Goal: Information Seeking & Learning: Learn about a topic

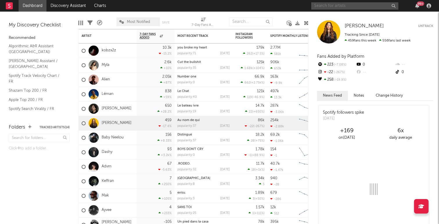
click at [328, 6] on input "text" at bounding box center [354, 5] width 87 height 7
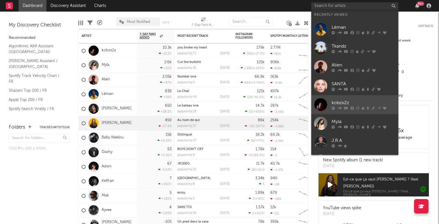
click at [341, 104] on div "kobzx2z" at bounding box center [364, 102] width 64 height 7
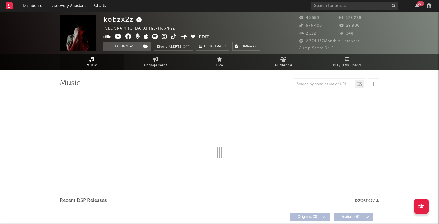
select select "6m"
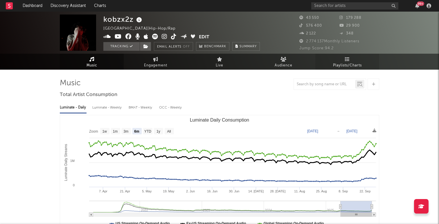
click at [338, 64] on span "Playlists/Charts" at bounding box center [347, 65] width 29 height 7
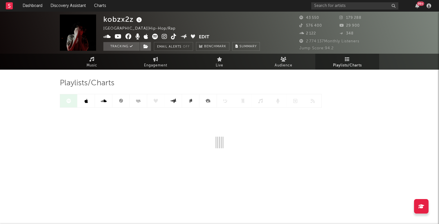
click at [123, 101] on icon at bounding box center [120, 100] width 3 height 3
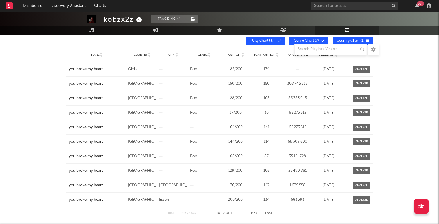
scroll to position [100, 0]
